Goal: Information Seeking & Learning: Learn about a topic

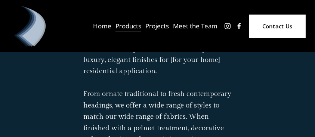
scroll to position [248, 0]
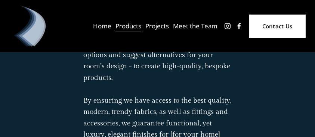
click at [276, 25] on link "Contact Us" at bounding box center [277, 26] width 56 height 23
click at [125, 27] on span "Products" at bounding box center [128, 27] width 26 height 12
click at [0, 0] on span "Curtains" at bounding box center [0, 0] width 0 height 0
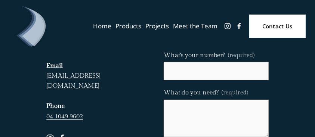
scroll to position [50, 0]
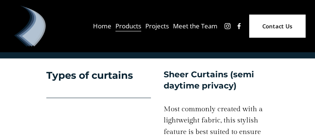
scroll to position [622, 0]
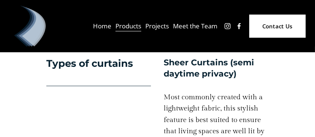
click at [209, 66] on h4 "Sheer Curtains (semi daytime privacy)" at bounding box center [215, 68] width 104 height 22
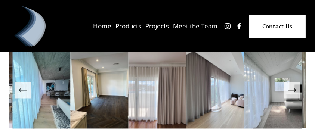
scroll to position [1492, 0]
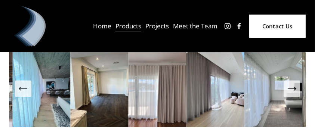
click at [295, 83] on icon "Next Slide" at bounding box center [291, 88] width 10 height 10
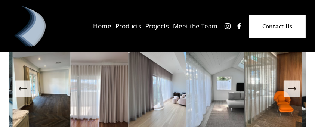
click at [206, 84] on img at bounding box center [215, 88] width 58 height 77
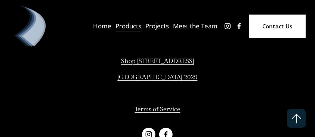
scroll to position [2551, 0]
